Goal: Obtain resource: Obtain resource

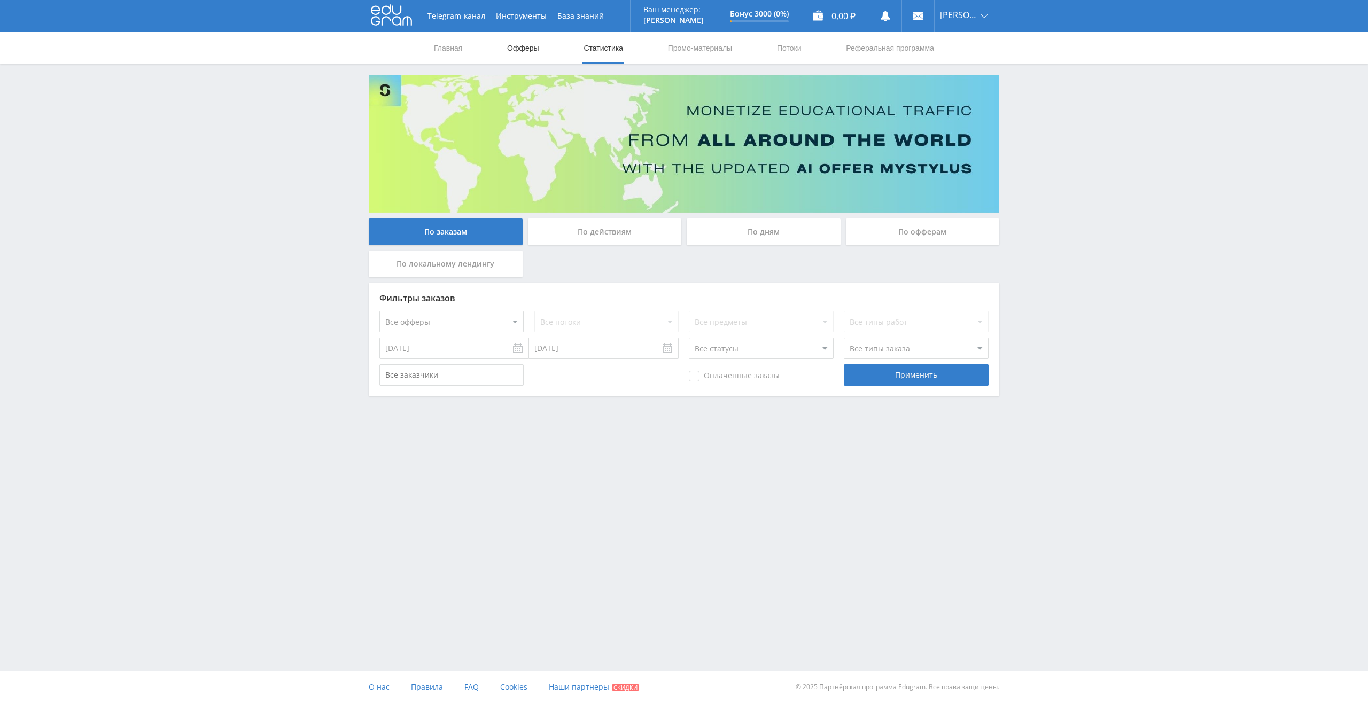
click at [524, 46] on link "Офферы" at bounding box center [523, 48] width 34 height 32
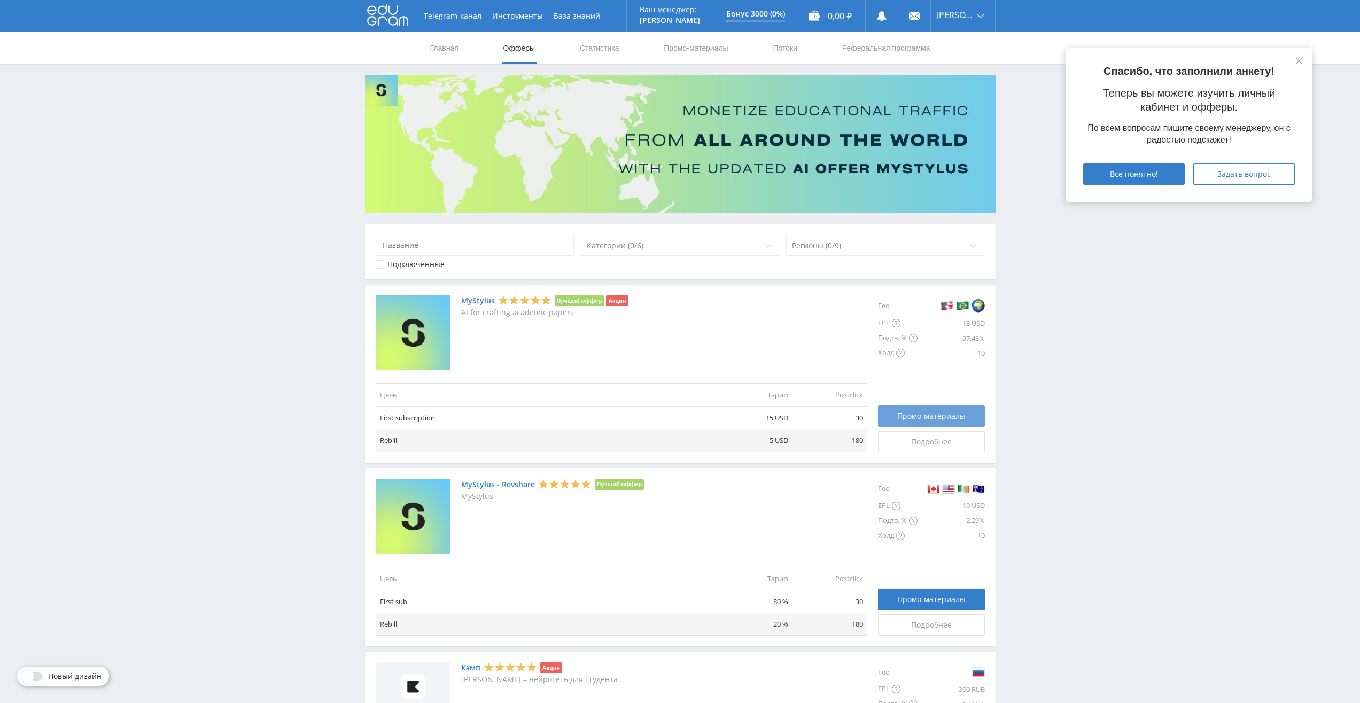
click at [906, 416] on span "Промо-материалы" at bounding box center [931, 416] width 68 height 9
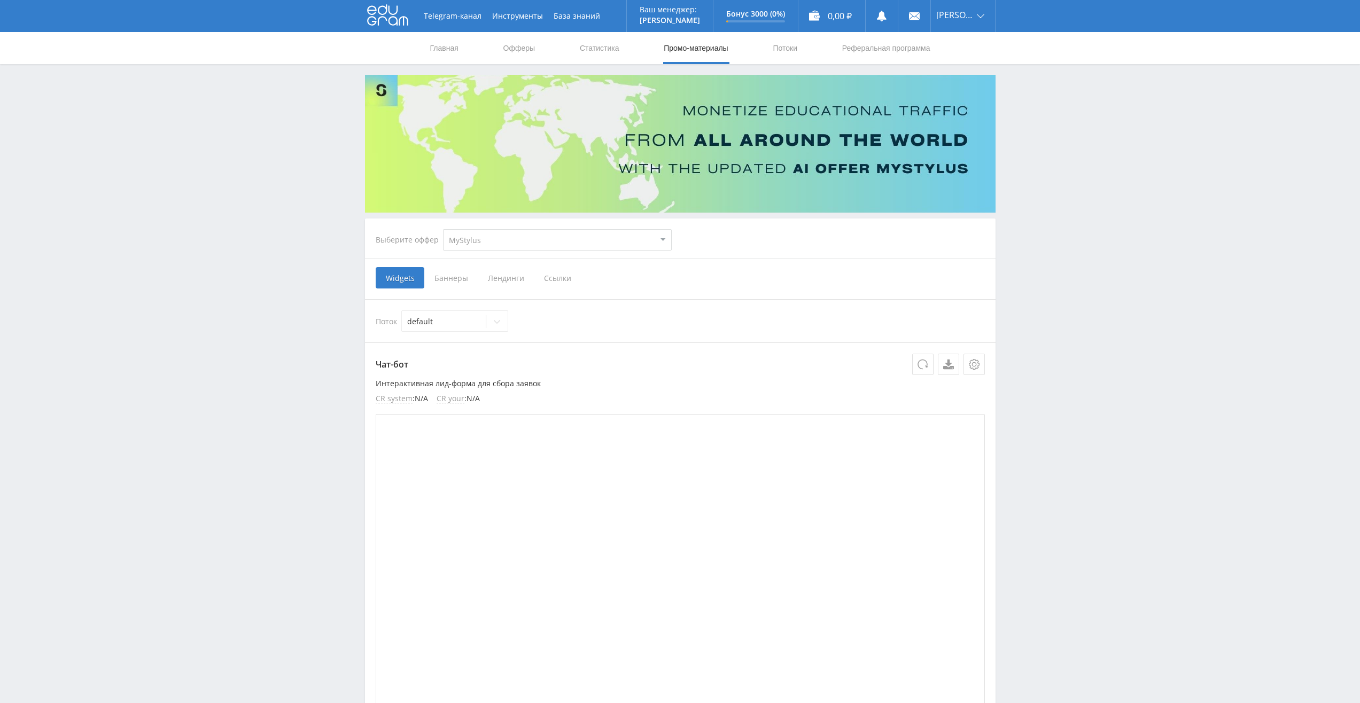
click at [523, 277] on span "Лендинги" at bounding box center [506, 277] width 56 height 21
click at [0, 0] on input "Лендинги" at bounding box center [0, 0] width 0 height 0
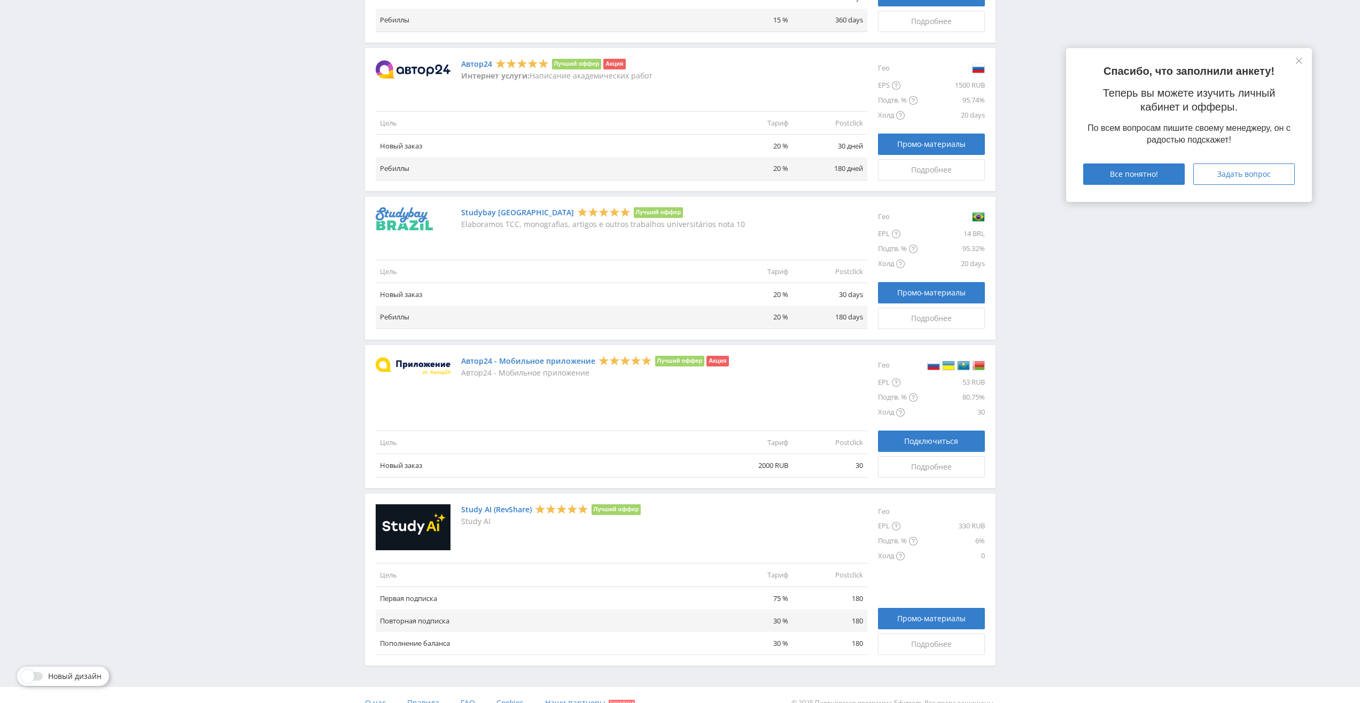
scroll to position [953, 0]
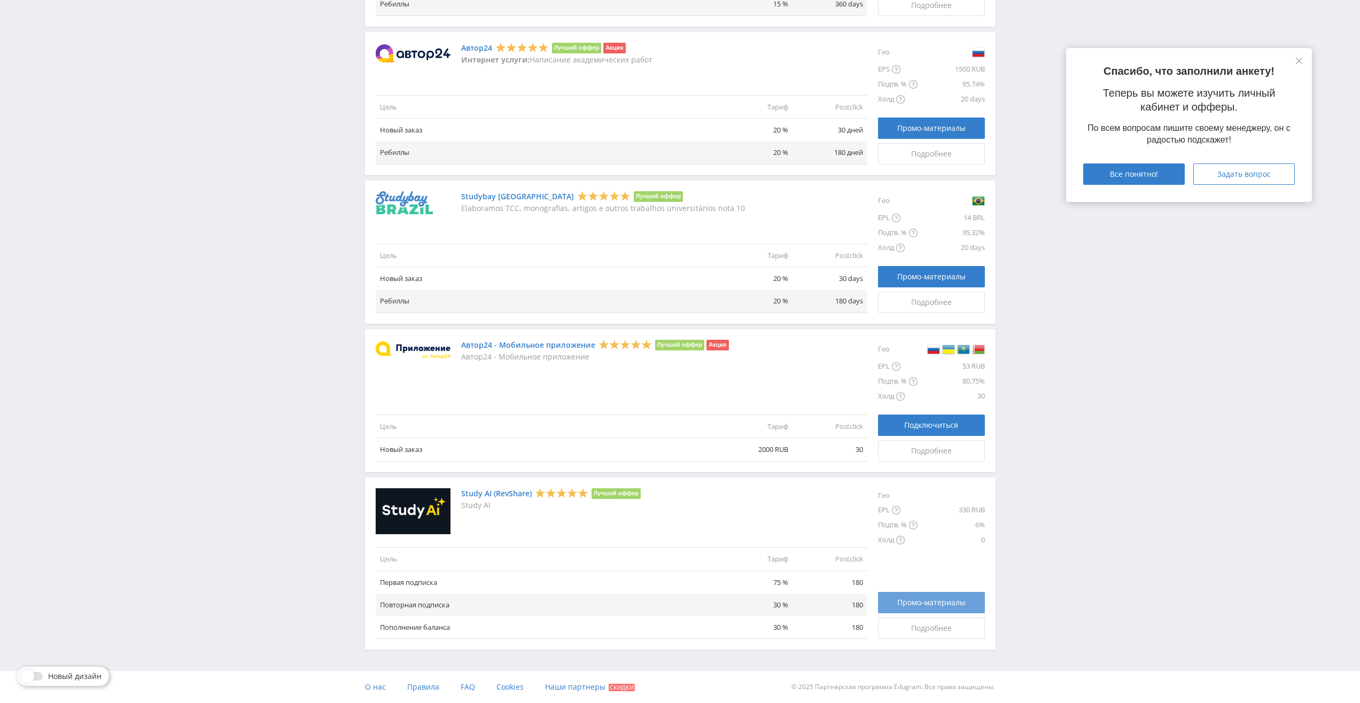
click at [922, 603] on span "Промо-материалы" at bounding box center [931, 603] width 68 height 9
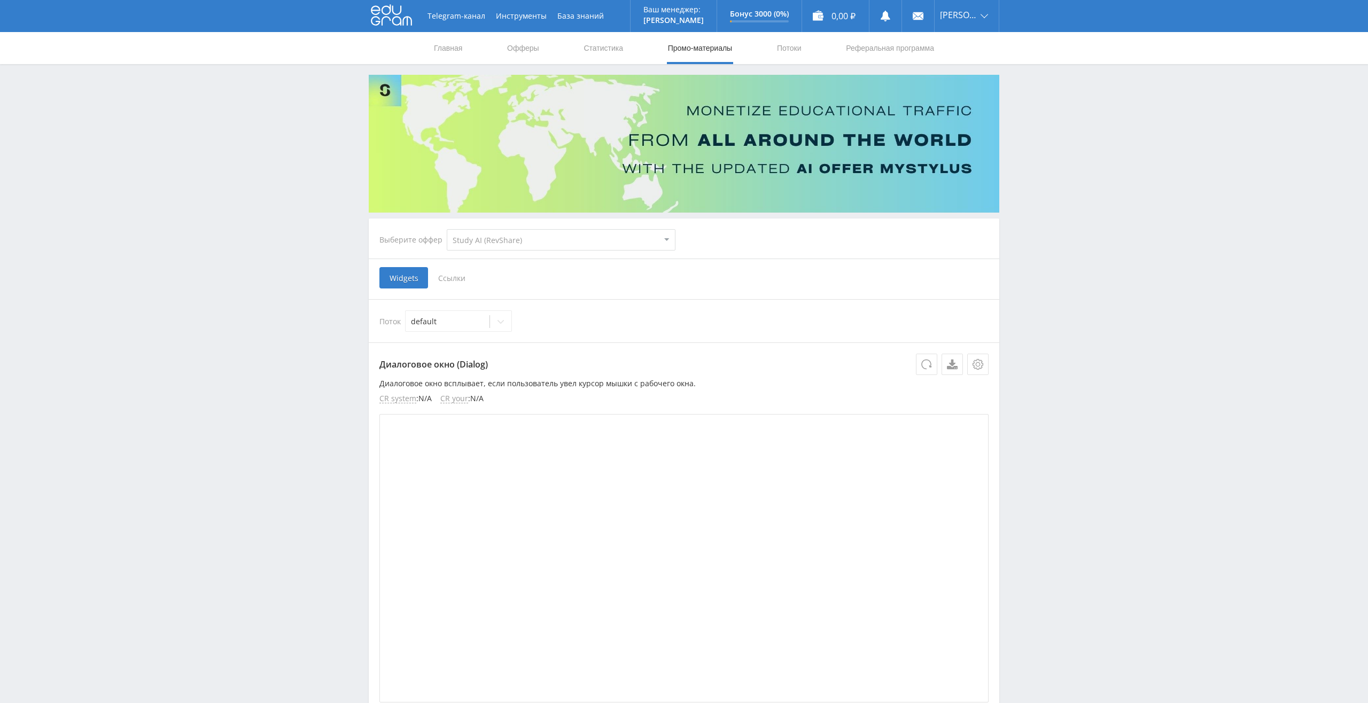
select select "376"
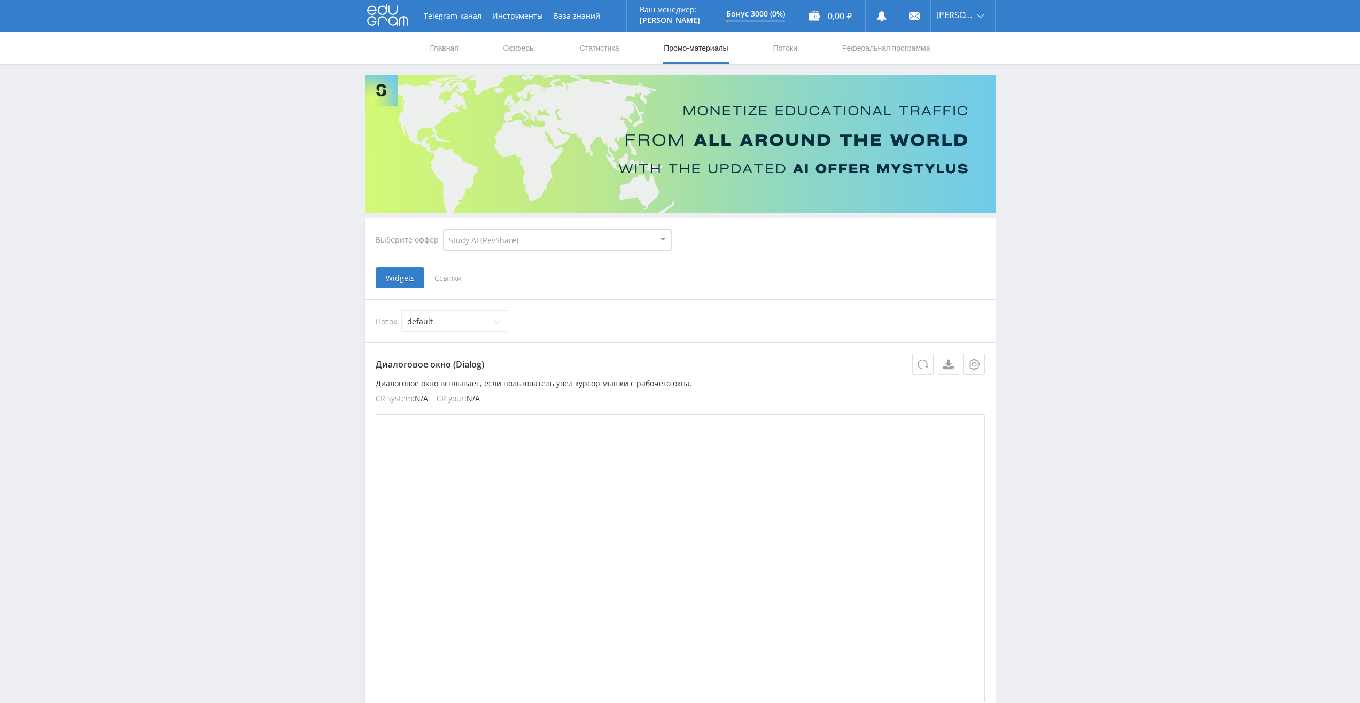
click at [446, 280] on span "Ссылки" at bounding box center [448, 277] width 48 height 21
click at [0, 0] on input "Ссылки" at bounding box center [0, 0] width 0 height 0
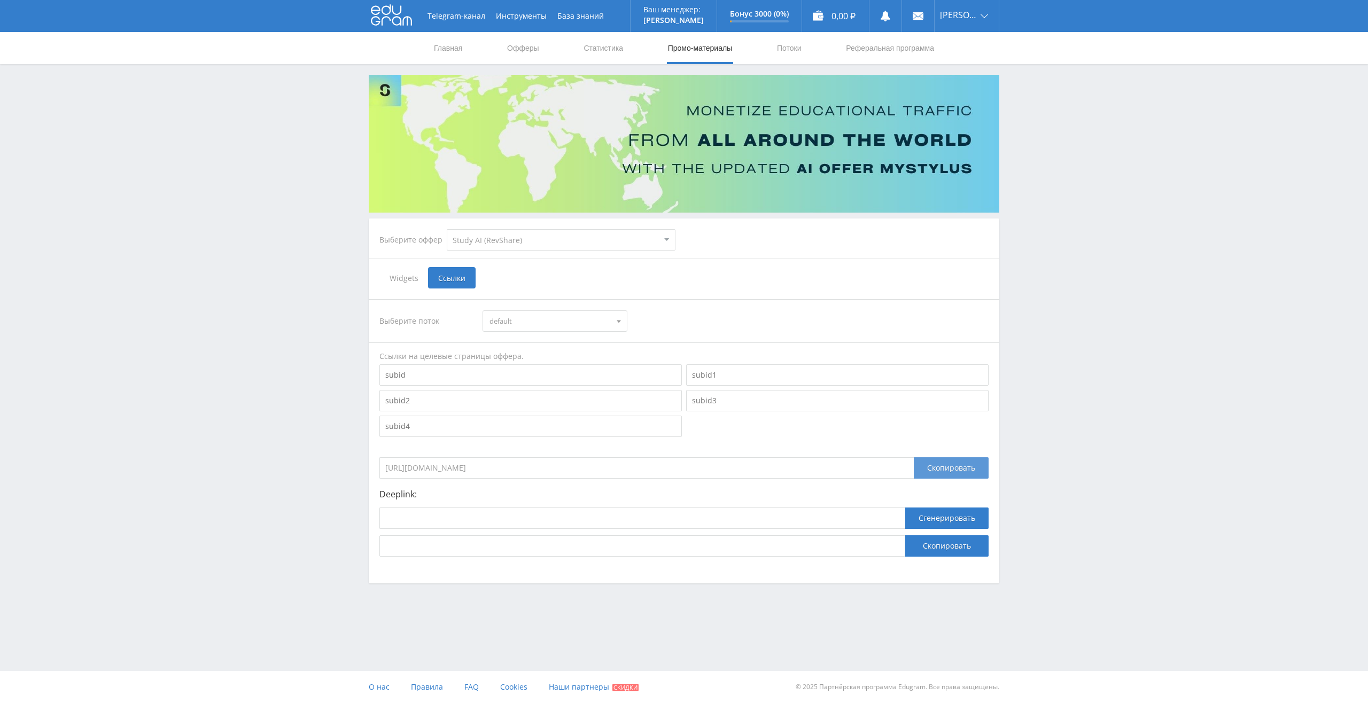
click at [942, 476] on div "Скопировать" at bounding box center [951, 467] width 75 height 21
click at [450, 237] on select "MyStylus MyStylus - Revshare Кэмп Studybay Автор24 Studybay Brazil Study AI (Re…" at bounding box center [561, 239] width 229 height 21
